Goal: Task Accomplishment & Management: Manage account settings

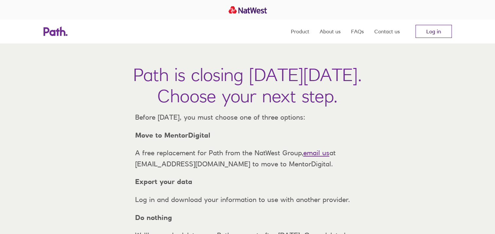
click at [444, 30] on link "Log in" at bounding box center [434, 31] width 36 height 13
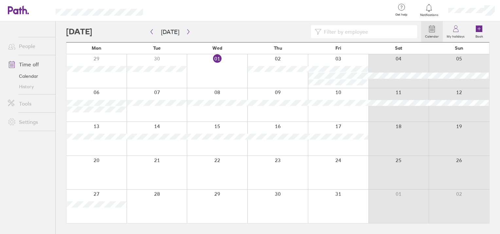
click at [191, 33] on div at bounding box center [243, 31] width 355 height 13
click at [187, 33] on icon "button" at bounding box center [188, 31] width 2 height 5
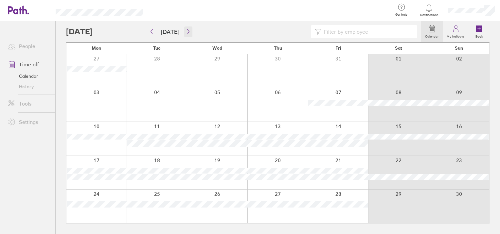
click at [188, 30] on icon "button" at bounding box center [188, 31] width 5 height 5
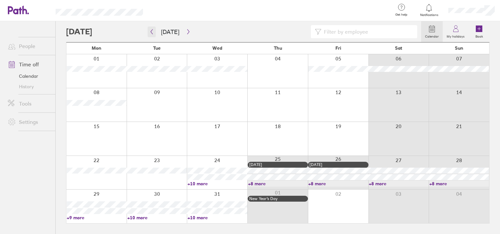
click at [152, 33] on icon "button" at bounding box center [151, 31] width 5 height 5
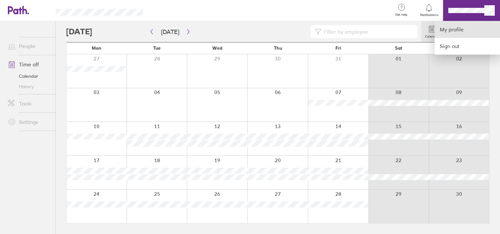
click at [455, 27] on link "My profile" at bounding box center [467, 29] width 65 height 17
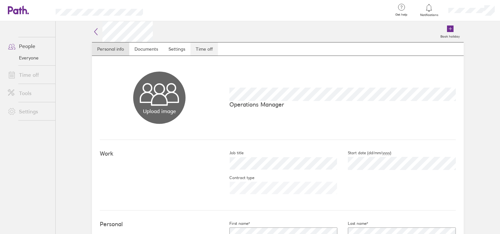
click at [206, 50] on link "Time off" at bounding box center [203, 49] width 27 height 13
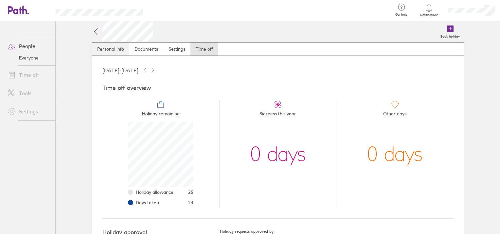
click at [110, 53] on link "Personal info" at bounding box center [110, 49] width 37 height 13
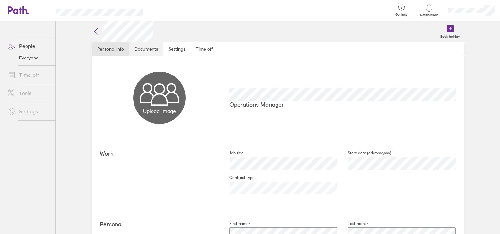
click at [148, 53] on link "Documents" at bounding box center [146, 49] width 34 height 13
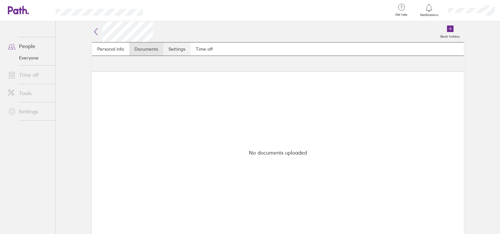
click at [181, 48] on link "Settings" at bounding box center [176, 49] width 27 height 13
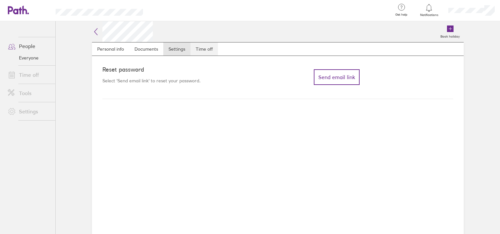
click at [191, 45] on link "Time off" at bounding box center [203, 49] width 27 height 13
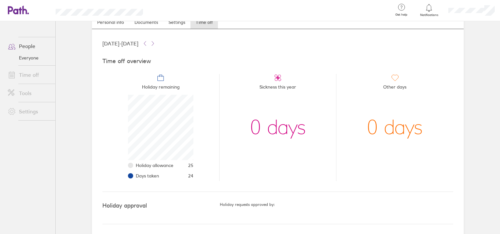
scroll to position [27, 0]
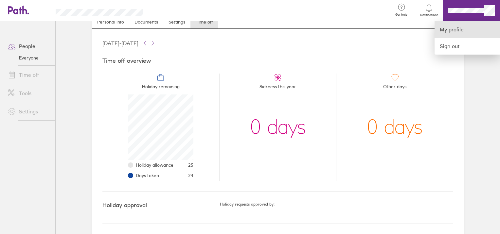
click at [457, 31] on link "My profile" at bounding box center [467, 29] width 65 height 17
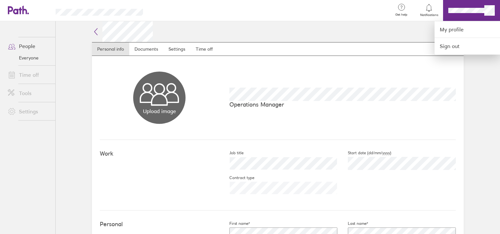
click at [199, 50] on div at bounding box center [250, 117] width 500 height 234
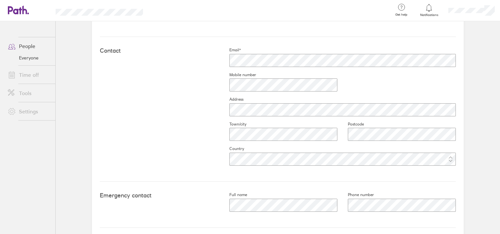
scroll to position [269, 0]
